Goal: Information Seeking & Learning: Learn about a topic

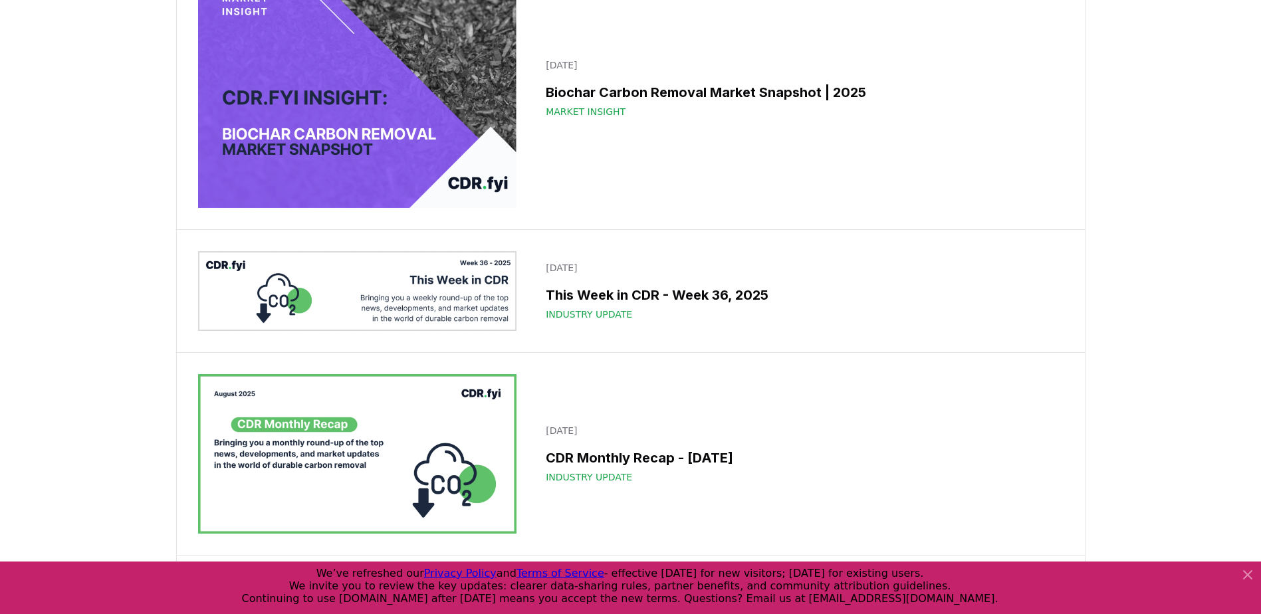
scroll to position [156, 0]
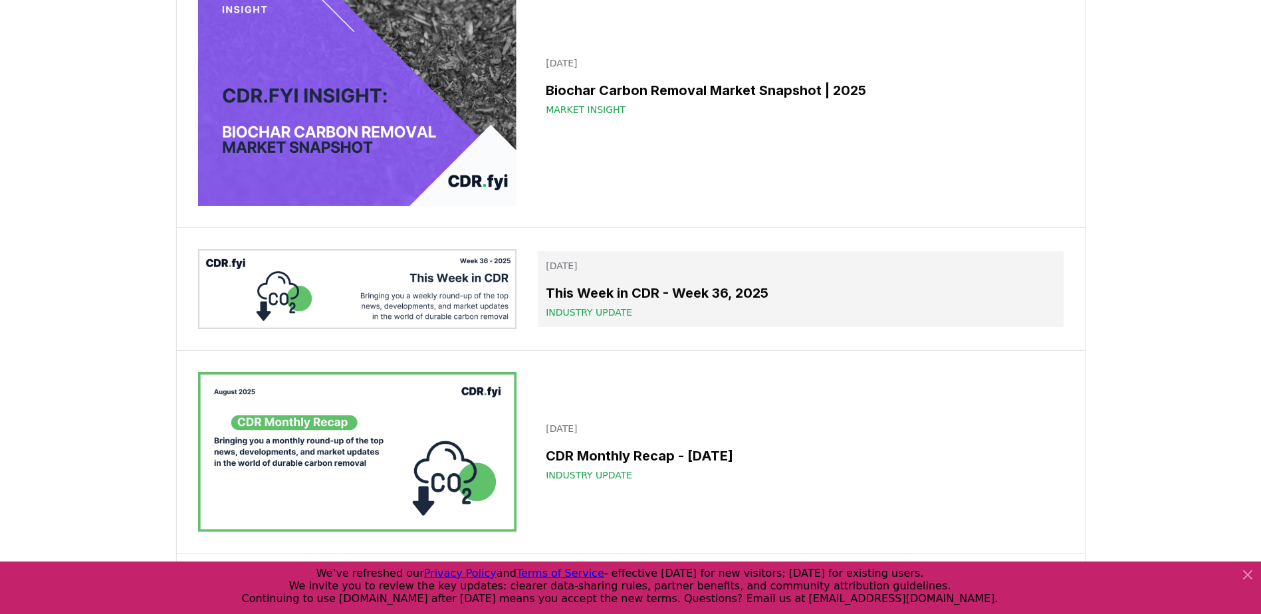
click at [736, 293] on h3 "This Week in CDR - Week 36, 2025" at bounding box center [800, 293] width 509 height 20
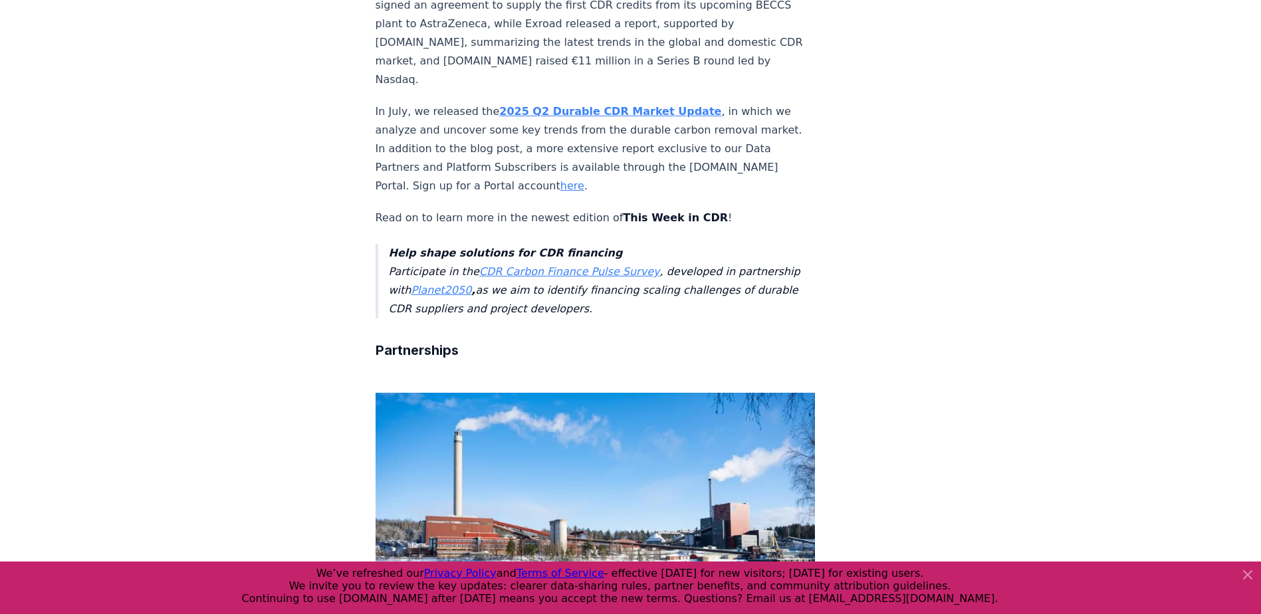
scroll to position [727, 0]
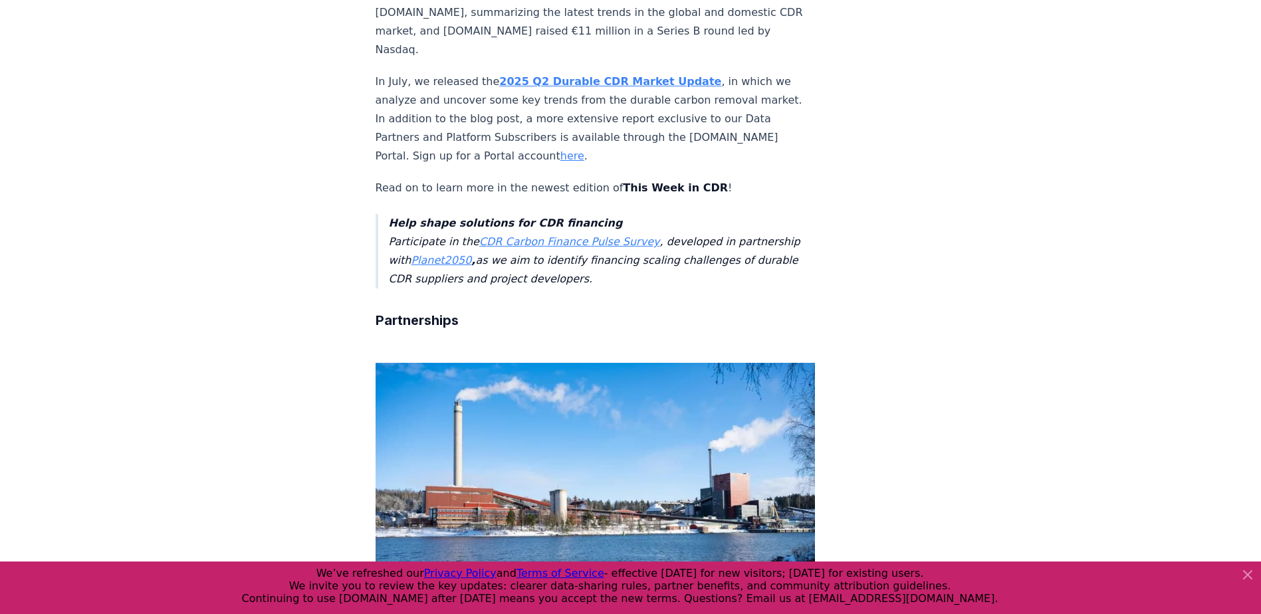
drag, startPoint x: 812, startPoint y: 374, endPoint x: 826, endPoint y: 293, distance: 82.4
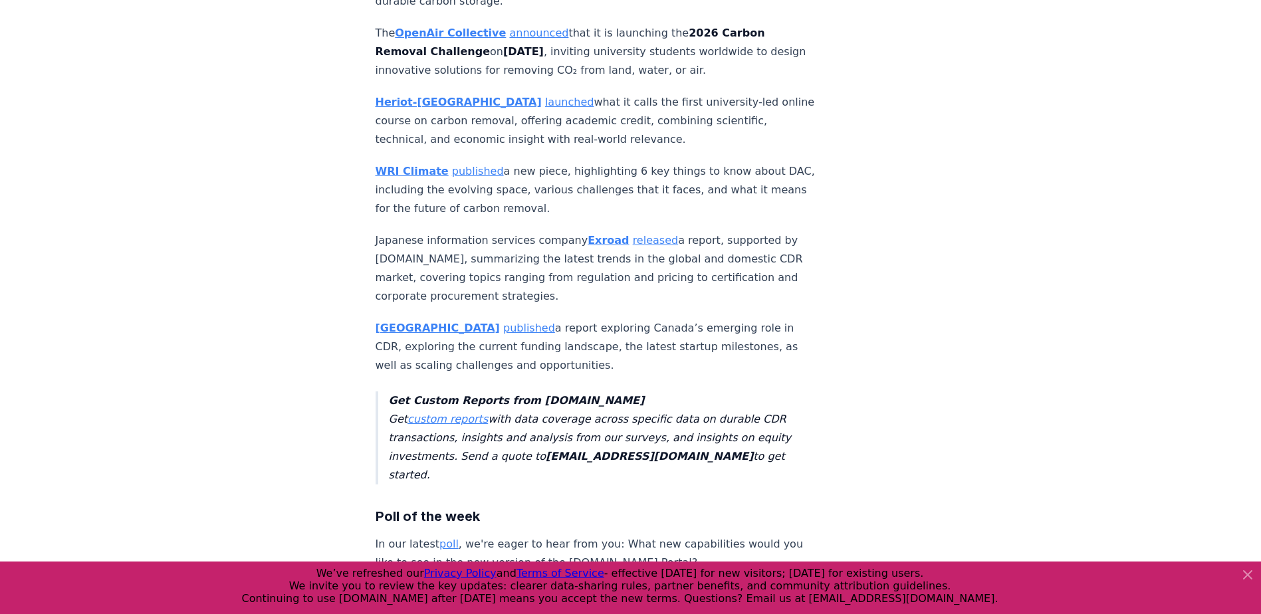
scroll to position [3824, 0]
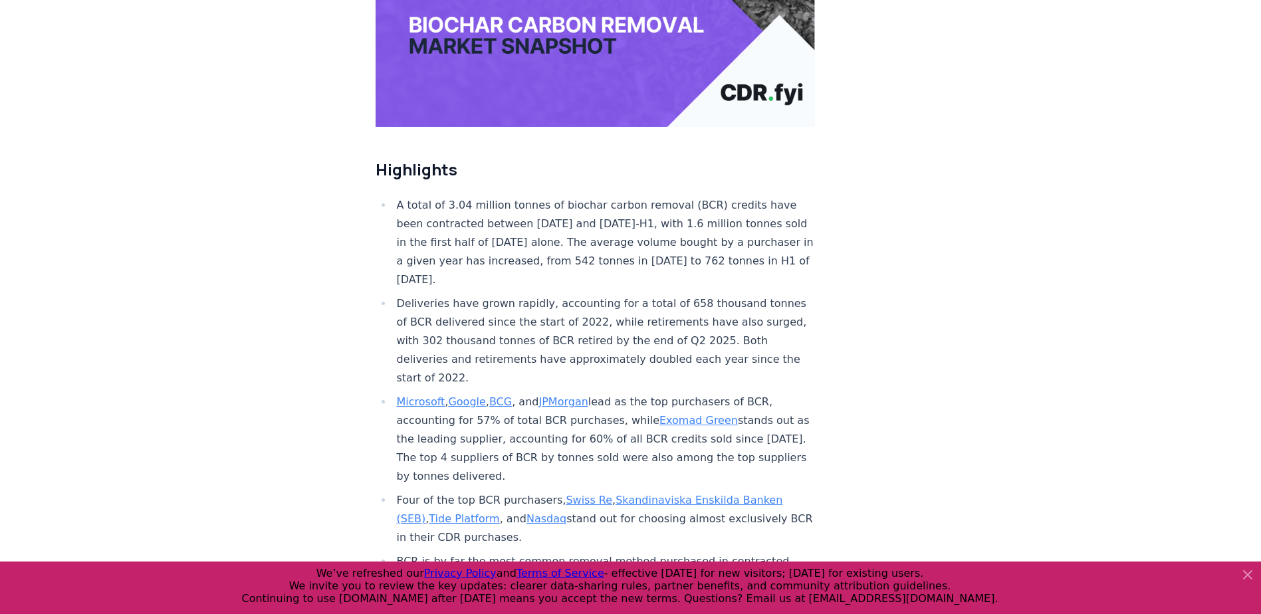
scroll to position [348, 0]
click at [410, 293] on li "Deliveries have grown rapidly, accounting for a total of 658 thousand tonnes of…" at bounding box center [604, 339] width 423 height 93
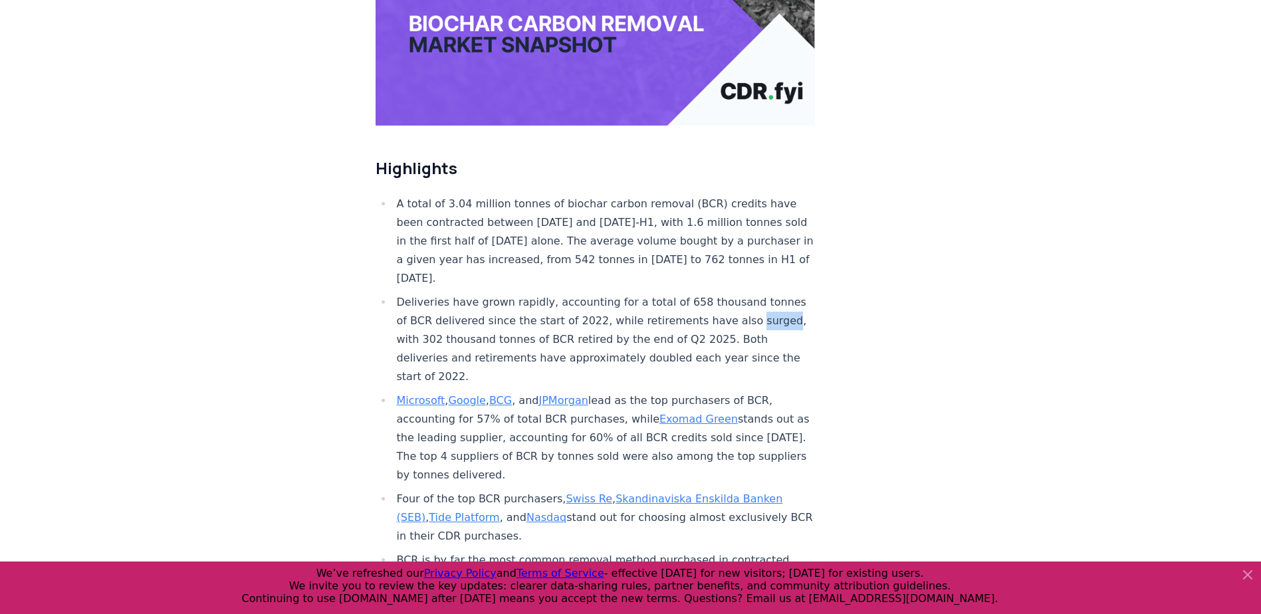
click at [410, 293] on li "Deliveries have grown rapidly, accounting for a total of 658 thousand tonnes of…" at bounding box center [604, 339] width 423 height 93
copy li "surged"
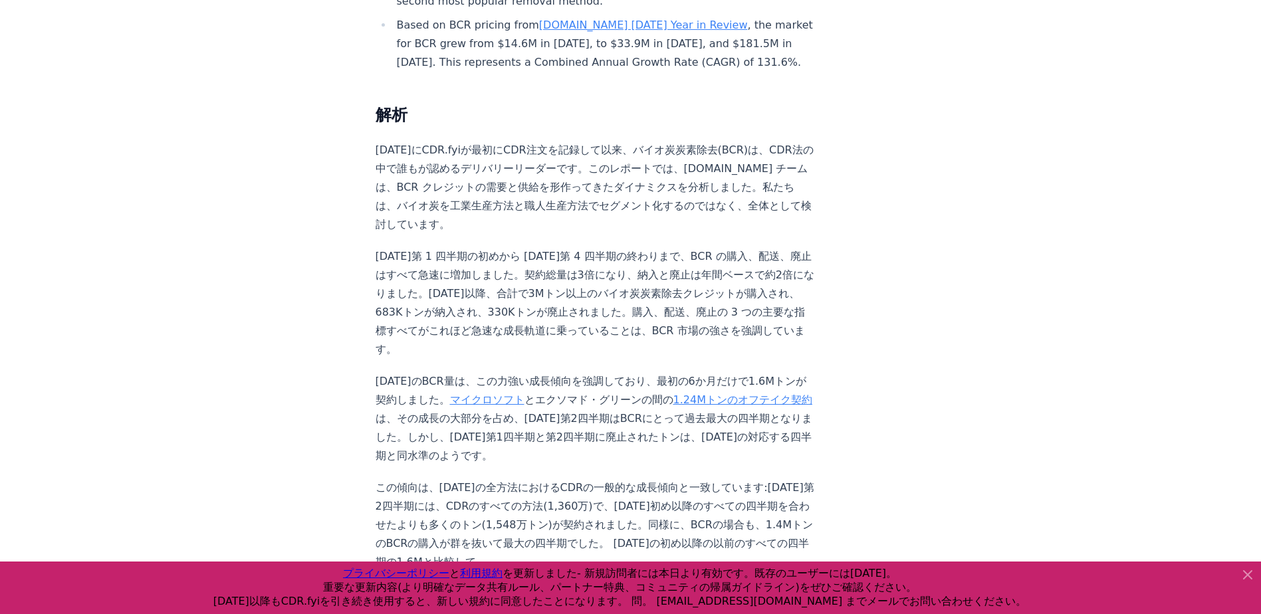
scroll to position [929, 0]
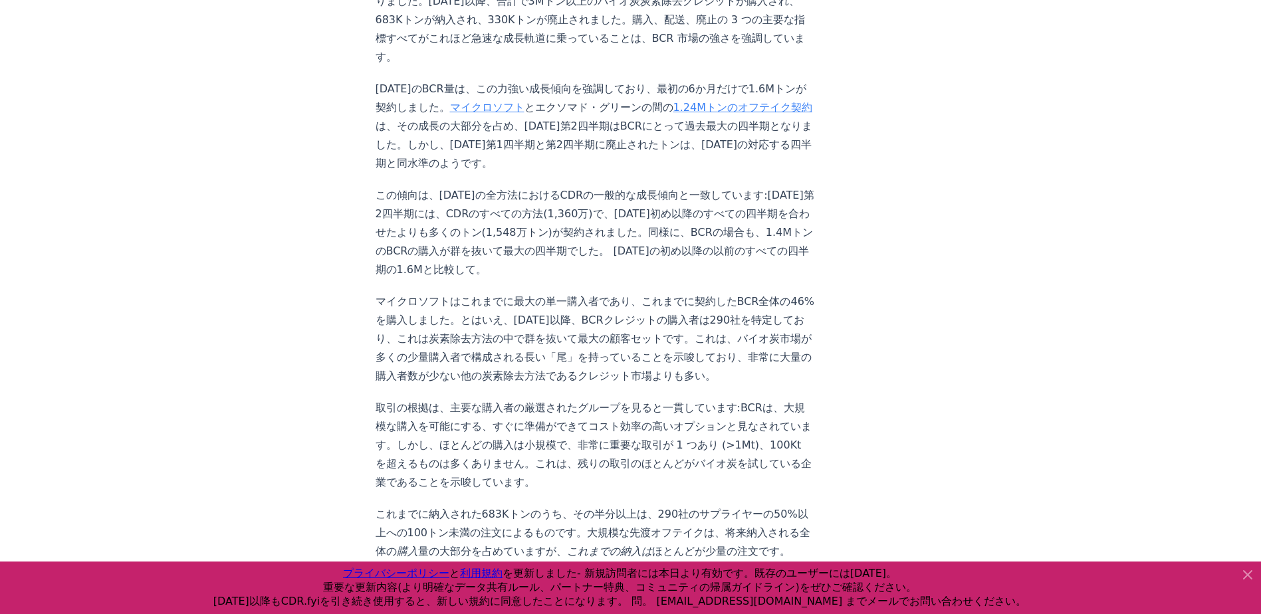
scroll to position [1237, 0]
